Goal: Navigation & Orientation: Find specific page/section

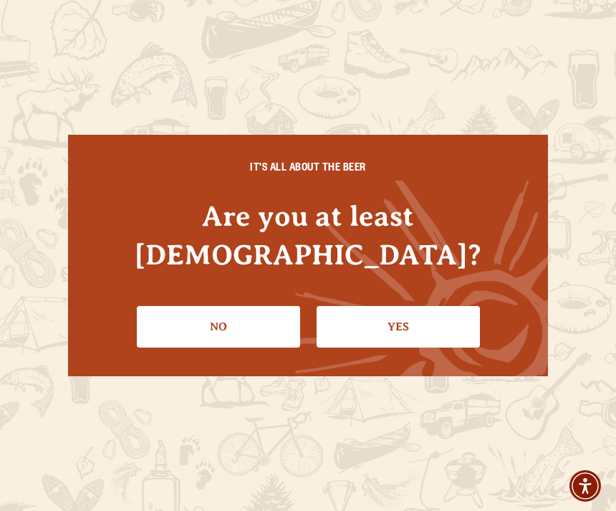
click at [427, 306] on link "Yes" at bounding box center [398, 327] width 163 height 42
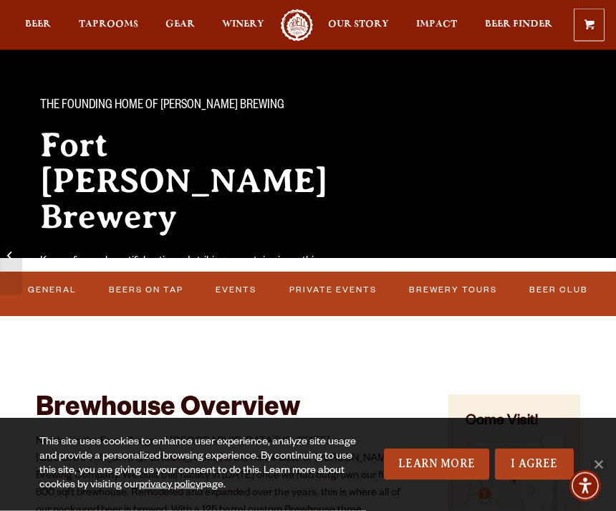
scroll to position [89, 0]
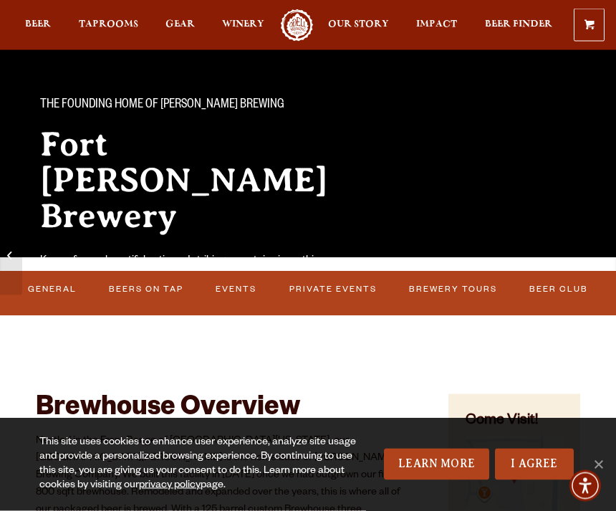
click at [460, 242] on div "The Founding Home of Odell Brewing Fort Collins Brewery Known for our beautiful…" at bounding box center [308, 179] width 616 height 257
click at [451, 295] on link "Brewery Tours" at bounding box center [452, 290] width 97 height 30
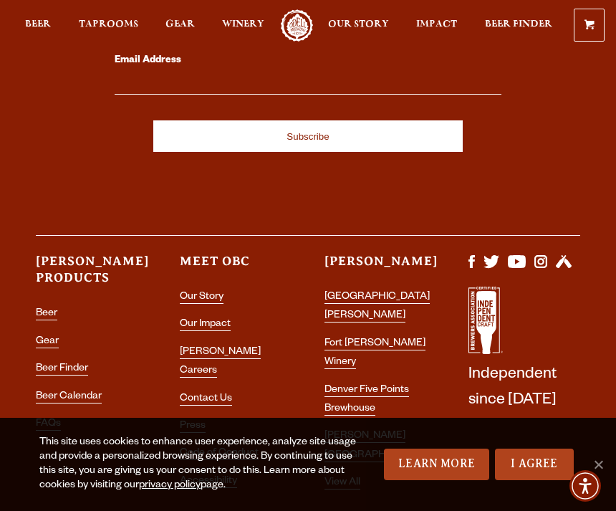
scroll to position [2696, 0]
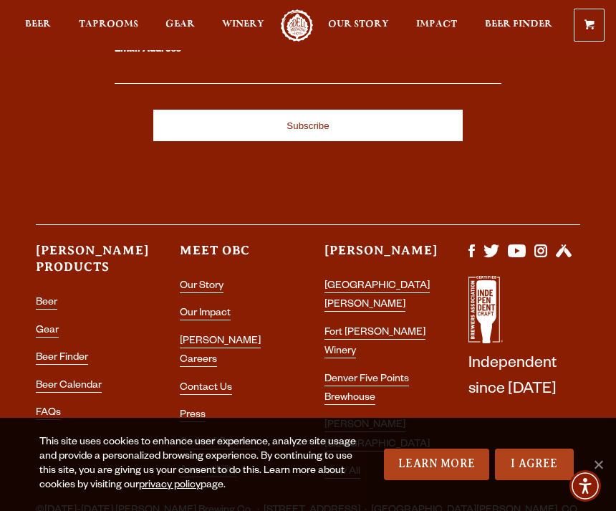
click at [42, 300] on ul "Beer Gear Beer Finder Beer Calendar FAQs" at bounding box center [92, 363] width 112 height 138
click at [54, 325] on link "Gear" at bounding box center [47, 331] width 23 height 12
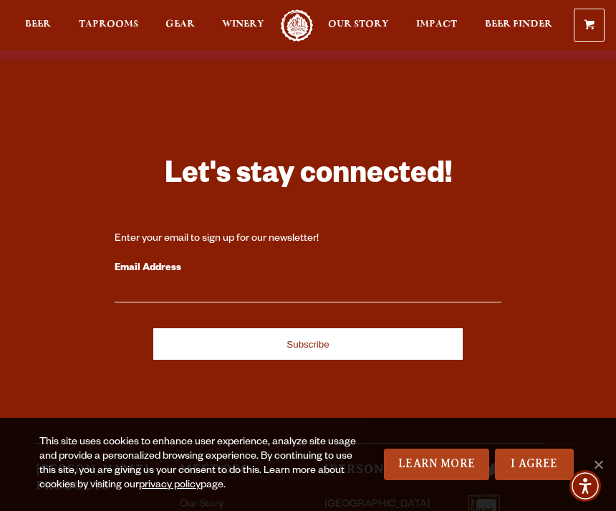
scroll to position [2477, 0]
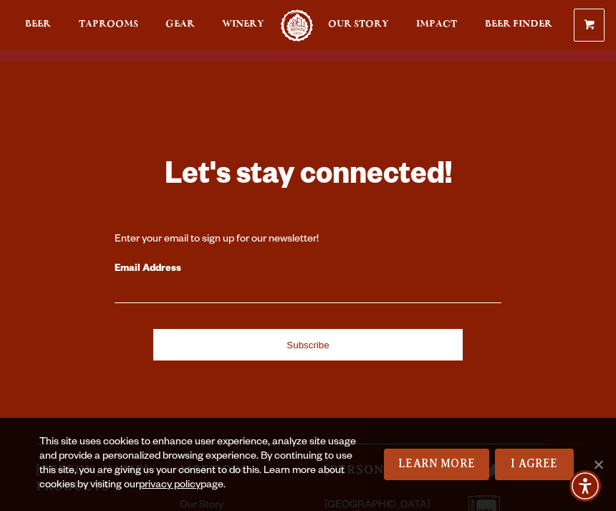
click at [120, 22] on span "Taprooms" at bounding box center [108, 24] width 59 height 11
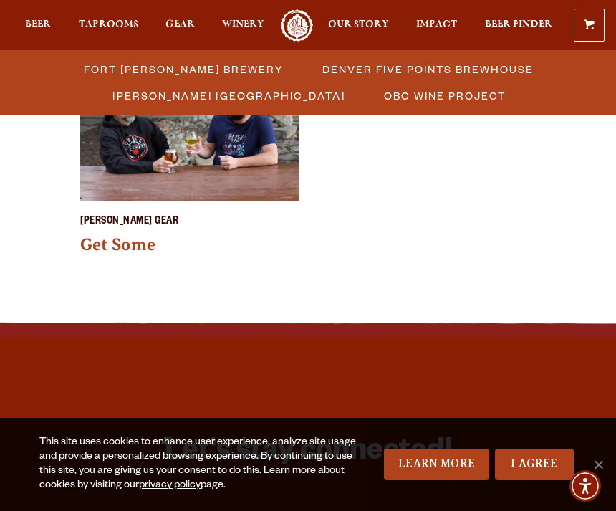
scroll to position [1533, 0]
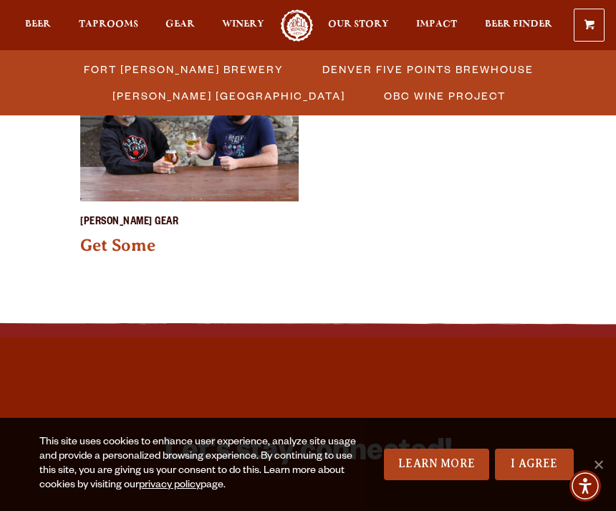
click at [126, 236] on link "Get Some" at bounding box center [117, 245] width 75 height 19
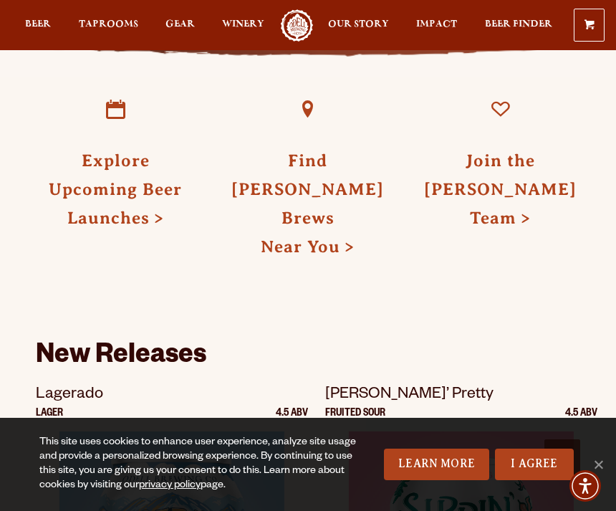
scroll to position [616, 0]
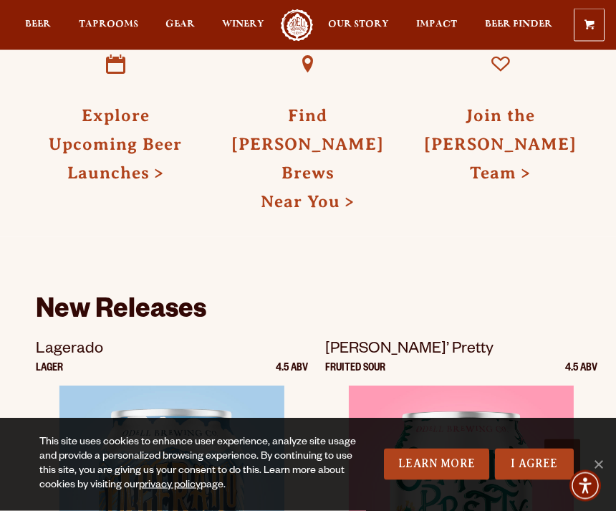
click at [322, 139] on link "Find Odell Brews Near You" at bounding box center [308, 158] width 153 height 105
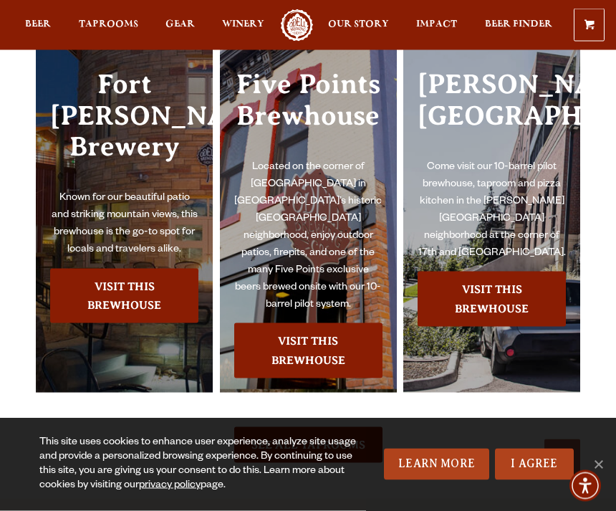
scroll to position [1180, 0]
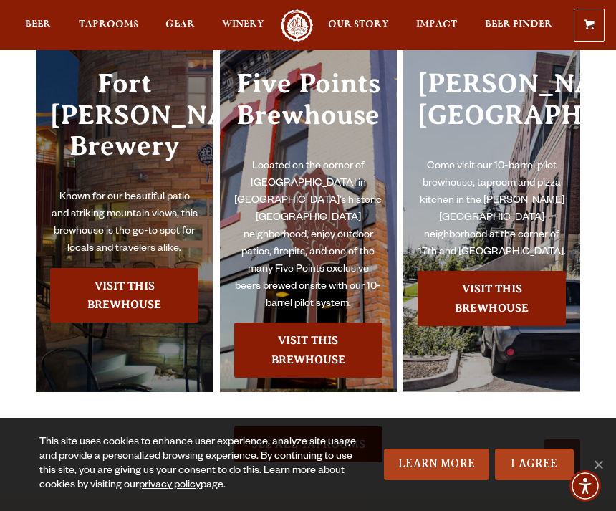
click at [145, 323] on link "Visit this Brewhouse" at bounding box center [124, 295] width 148 height 55
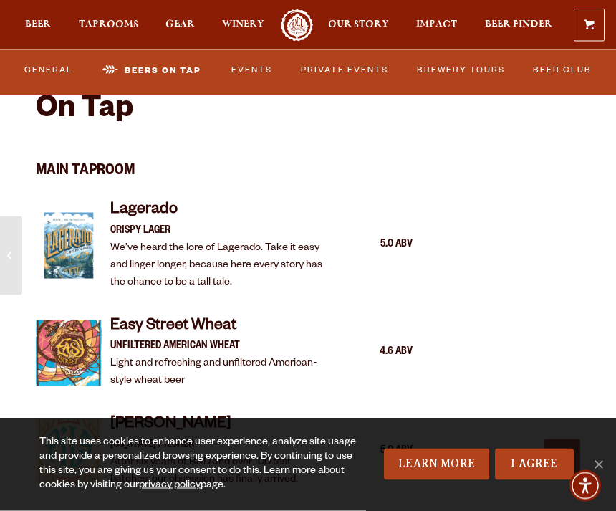
scroll to position [1162, 0]
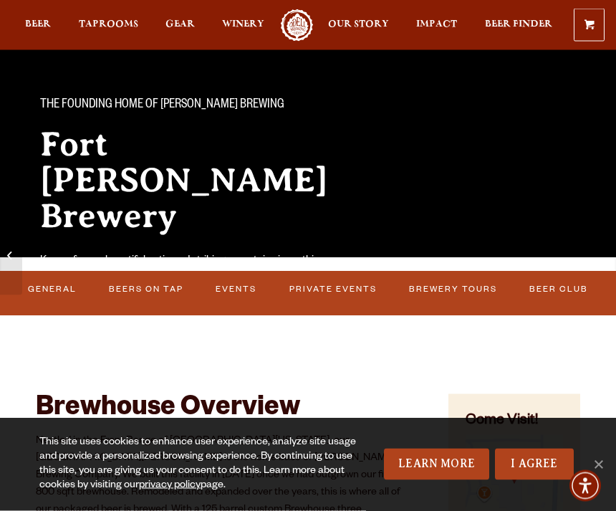
scroll to position [0, 0]
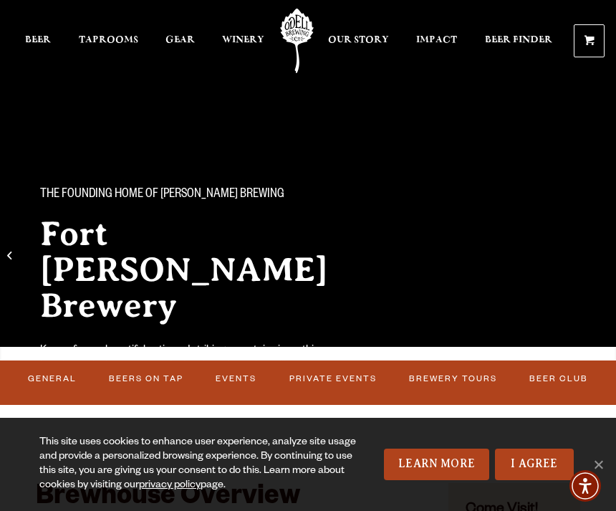
click at [242, 379] on link "Events" at bounding box center [236, 379] width 50 height 30
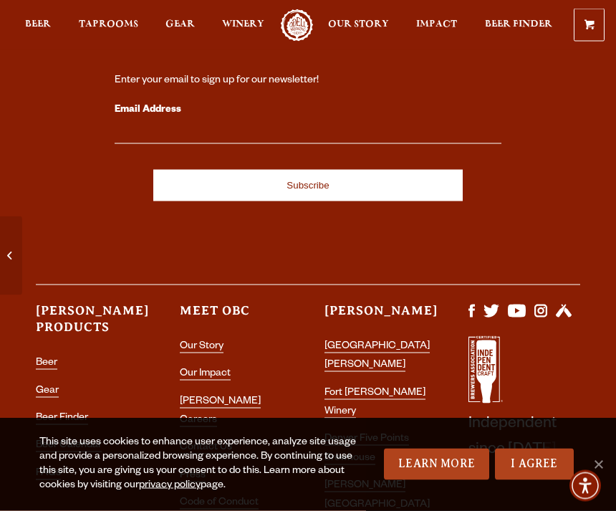
scroll to position [7063, 0]
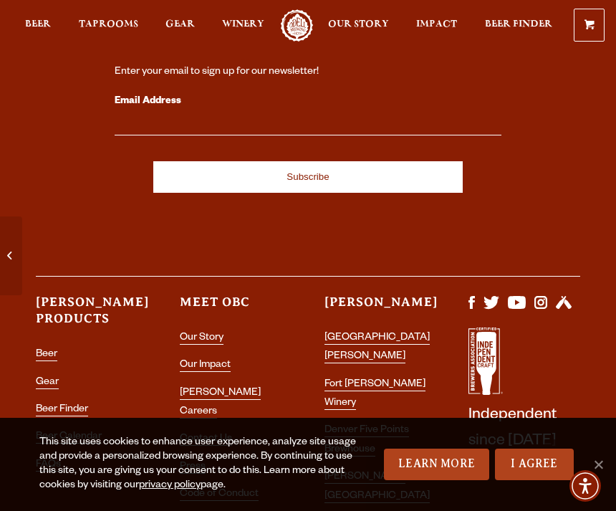
click at [393, 333] on link "[GEOGRAPHIC_DATA][PERSON_NAME]" at bounding box center [377, 348] width 105 height 31
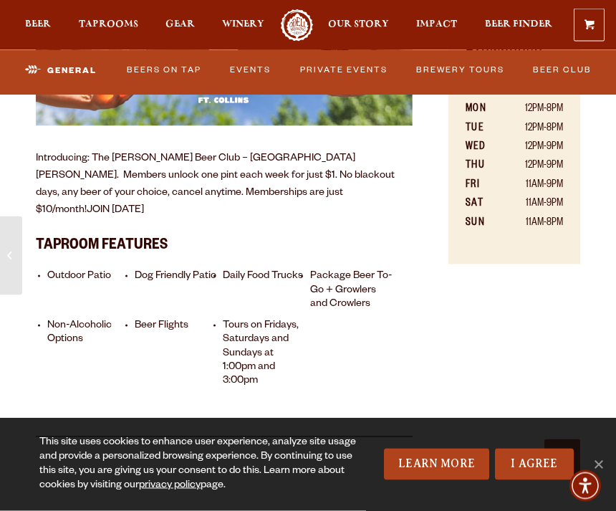
scroll to position [734, 0]
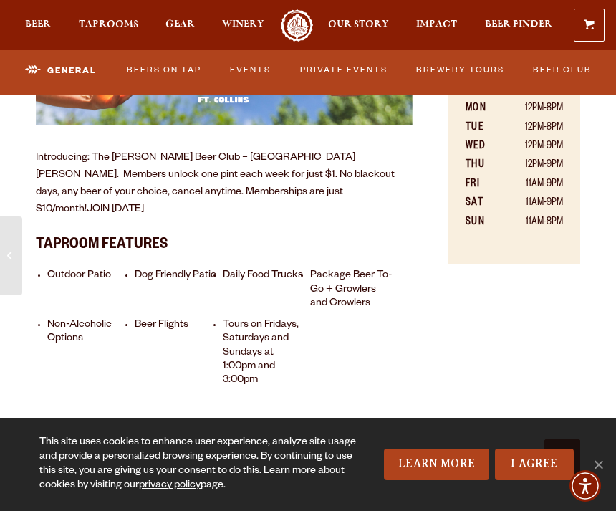
click at [246, 24] on span "Winery" at bounding box center [243, 24] width 42 height 11
